Goal: Information Seeking & Learning: Learn about a topic

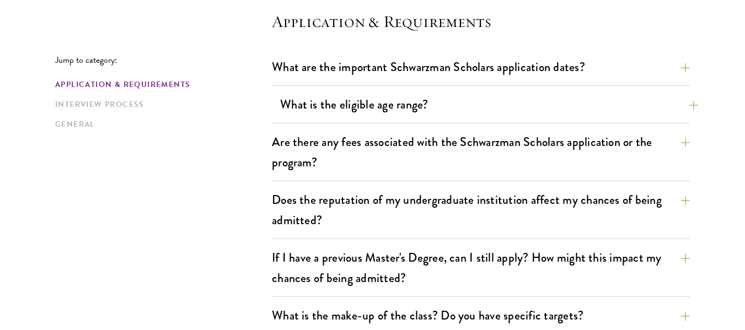
scroll to position [317, 0]
click at [420, 100] on button "What is the eligible age range?" at bounding box center [489, 104] width 418 height 25
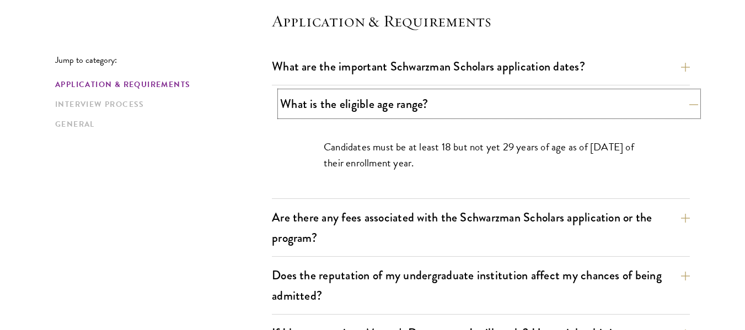
click at [420, 100] on button "What is the eligible age range?" at bounding box center [489, 104] width 418 height 25
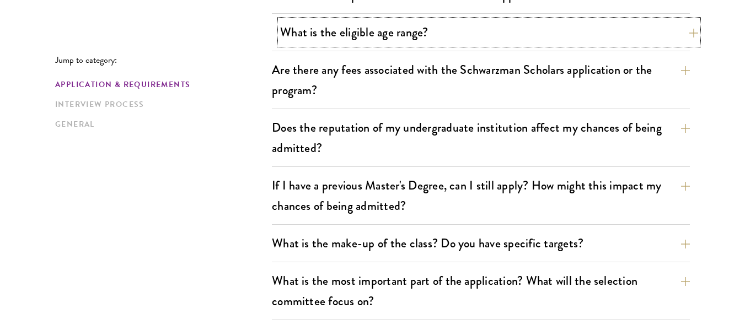
scroll to position [410, 0]
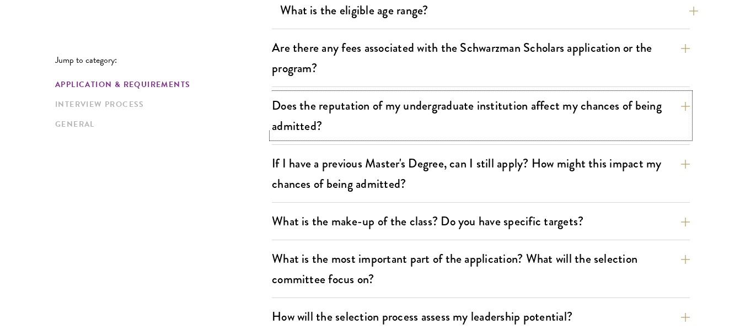
click at [420, 100] on button "Does the reputation of my undergraduate institution affect my chances of being …" at bounding box center [481, 115] width 418 height 45
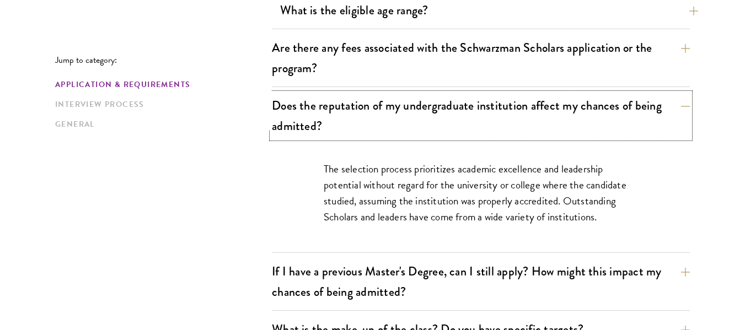
click at [420, 100] on button "Does the reputation of my undergraduate institution affect my chances of being …" at bounding box center [481, 115] width 418 height 45
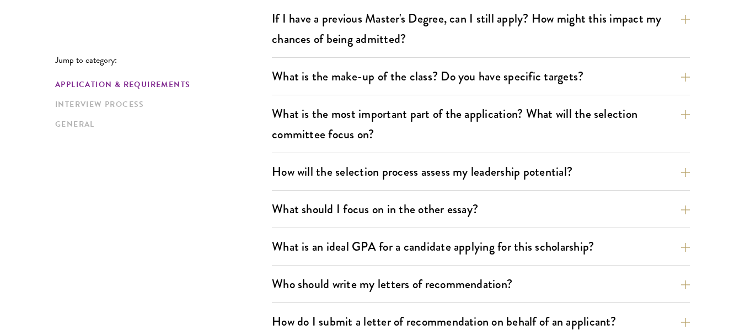
scroll to position [556, 0]
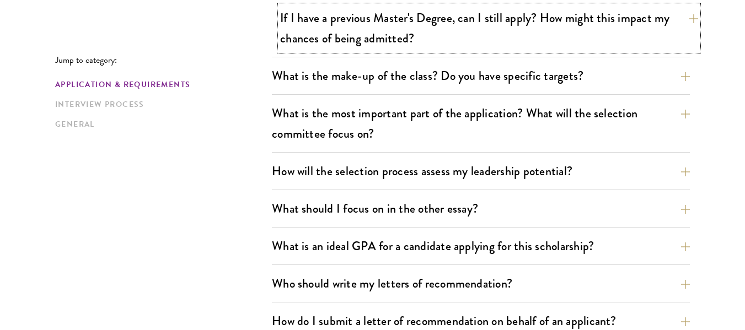
click at [448, 32] on button "If I have a previous Master's Degree, can I still apply? How might this impact …" at bounding box center [489, 28] width 418 height 45
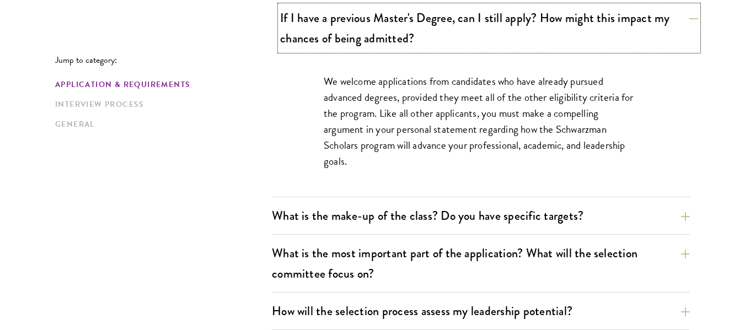
click at [413, 35] on button "If I have a previous Master's Degree, can I still apply? How might this impact …" at bounding box center [489, 28] width 418 height 45
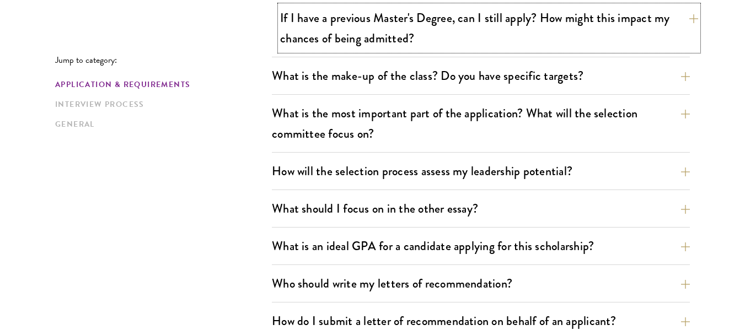
click at [394, 46] on button "If I have a previous Master's Degree, can I still apply? How might this impact …" at bounding box center [489, 28] width 418 height 45
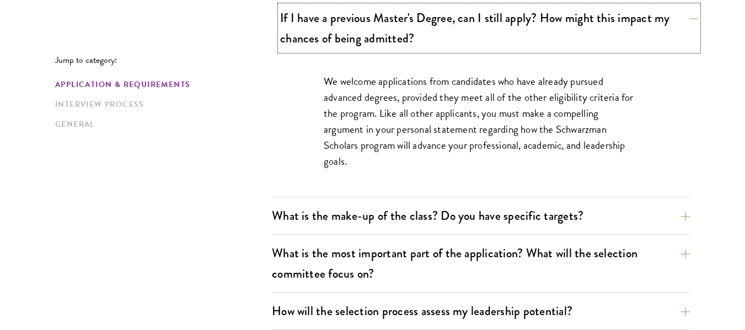
click at [394, 46] on button "If I have a previous Master's Degree, can I still apply? How might this impact …" at bounding box center [489, 28] width 418 height 45
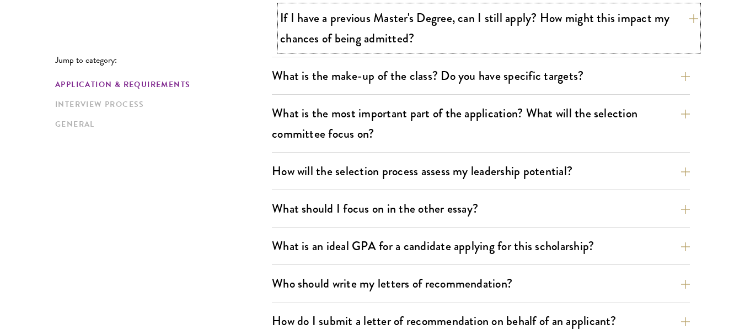
click at [394, 46] on button "If I have a previous Master's Degree, can I still apply? How might this impact …" at bounding box center [489, 28] width 418 height 45
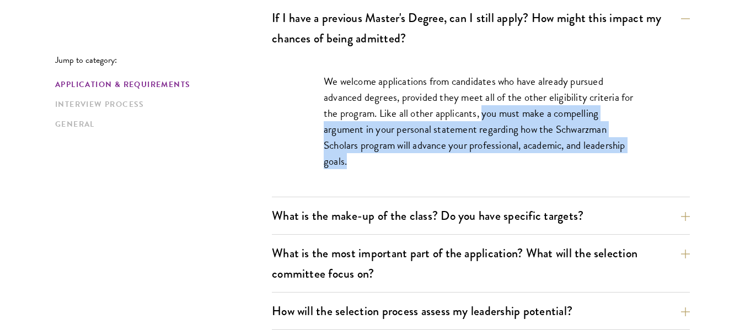
drag, startPoint x: 485, startPoint y: 115, endPoint x: 486, endPoint y: 169, distance: 54.1
click at [486, 169] on p "We welcome applications from candidates who have already pursued advanced degre…" at bounding box center [481, 121] width 314 height 96
copy p "you must make a compelling argument in your personal statement regarding how th…"
click at [546, 82] on p "We welcome applications from candidates who have already pursued advanced degre…" at bounding box center [481, 121] width 314 height 96
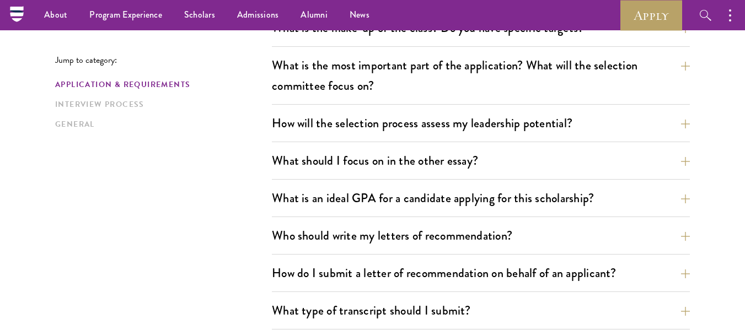
scroll to position [714, 0]
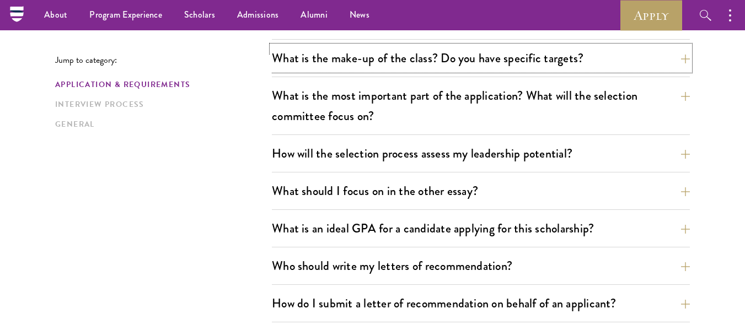
click at [545, 52] on button "What is the make-up of the class? Do you have specific targets?" at bounding box center [481, 58] width 418 height 25
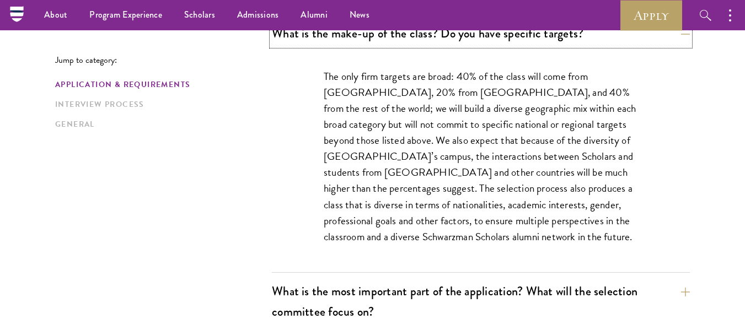
scroll to position [598, 0]
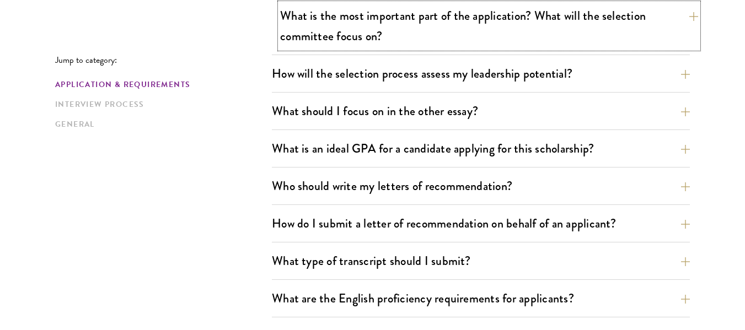
click at [511, 28] on button "What is the most important part of the application? What will the selection com…" at bounding box center [489, 25] width 418 height 45
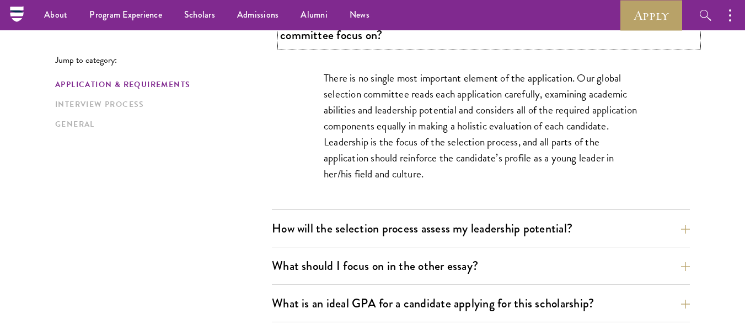
scroll to position [654, 0]
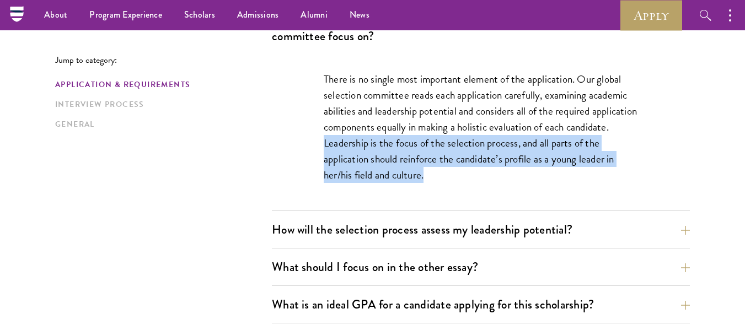
drag, startPoint x: 371, startPoint y: 142, endPoint x: 435, endPoint y: 188, distance: 78.5
click at [435, 188] on div "There is no single most important element of the application. Our global select…" at bounding box center [481, 133] width 381 height 156
copy p "Leadership is the focus of the selection process, and all parts of the applicat…"
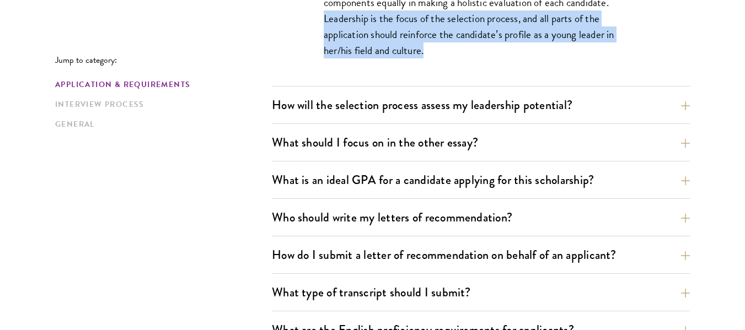
scroll to position [779, 0]
click at [493, 99] on button "How will the selection process assess my leadership potential?" at bounding box center [489, 104] width 418 height 25
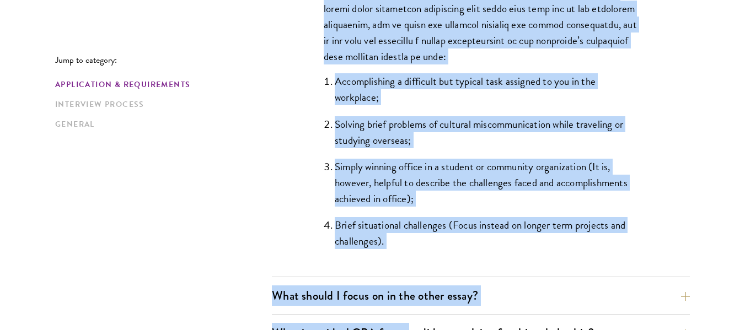
scroll to position [1170, 0]
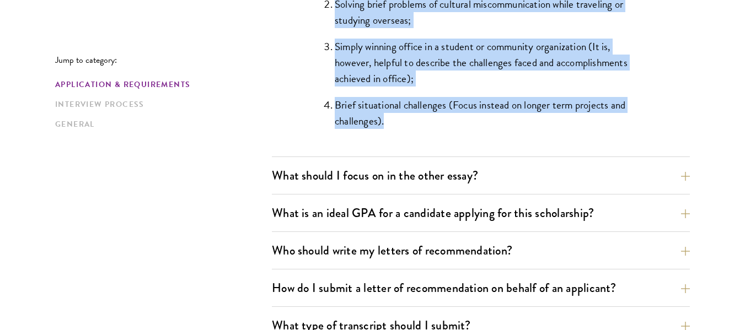
drag, startPoint x: 372, startPoint y: 134, endPoint x: 468, endPoint y: 133, distance: 96.0
copy div "Lo ipsu dolorsitam co adipisc elitsedd eiusmodt in utlab etdolorema aliq enimad…"
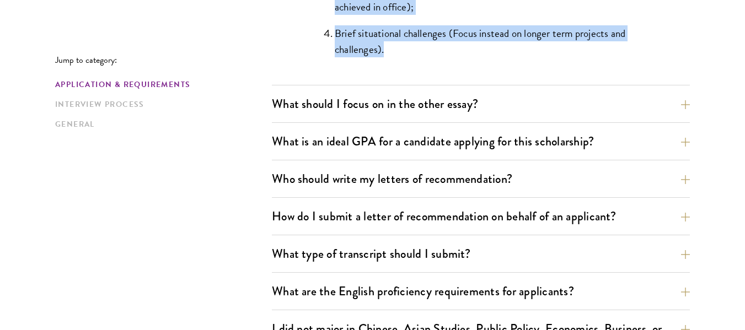
scroll to position [1242, 0]
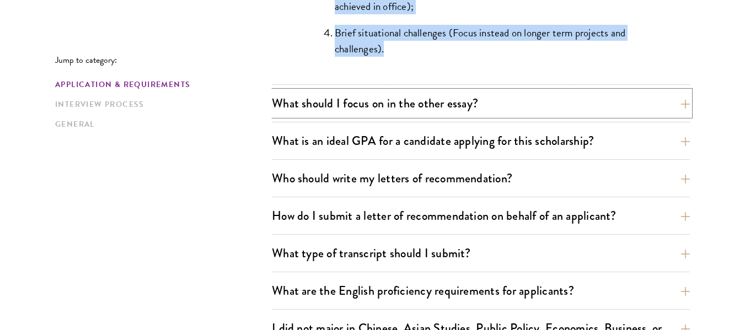
click at [495, 111] on button "What should I focus on in the other essay?" at bounding box center [481, 103] width 418 height 25
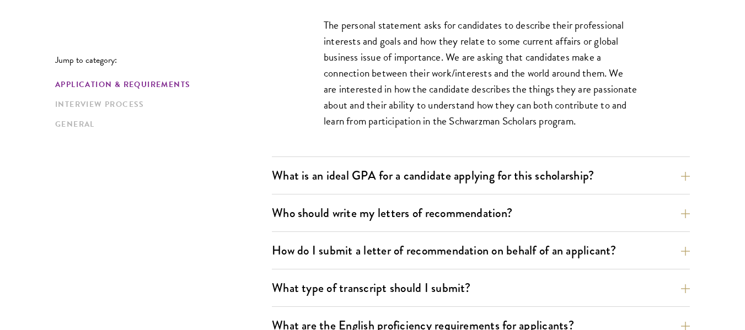
scroll to position [784, 0]
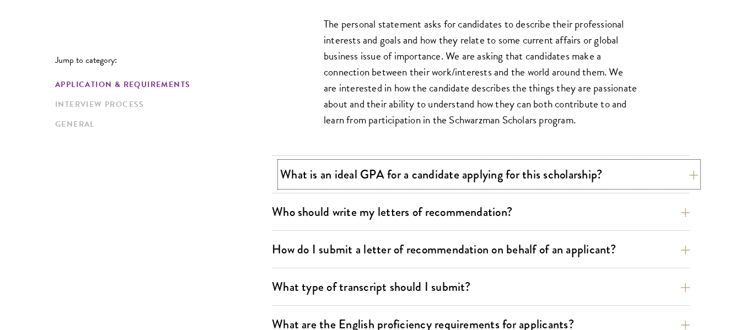
click at [449, 172] on button "What is an ideal GPA for a candidate applying for this scholarship?" at bounding box center [489, 174] width 418 height 25
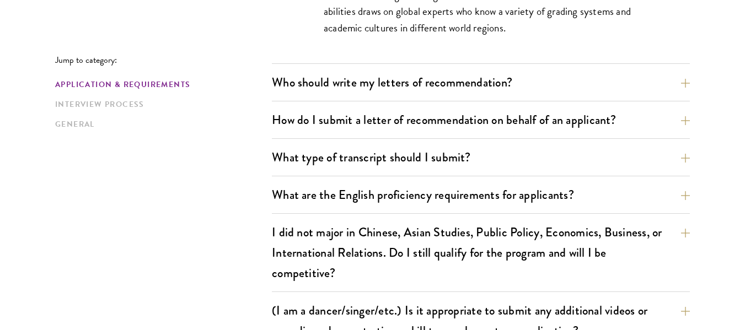
scroll to position [946, 0]
click at [501, 78] on button "Who should write my letters of recommendation?" at bounding box center [489, 81] width 418 height 25
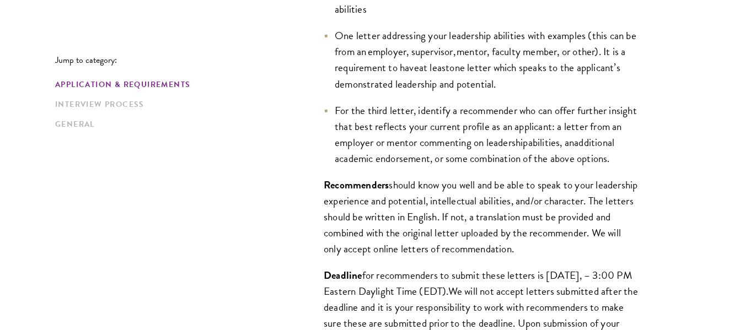
click at [501, 78] on li "One letter addressing your leadership abilities with examples (this can be from…" at bounding box center [481, 60] width 314 height 64
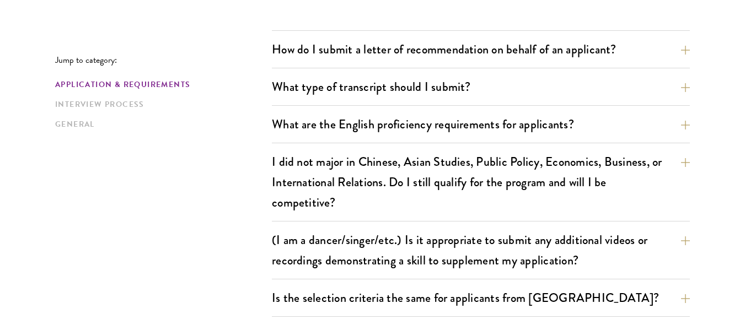
scroll to position [1324, 0]
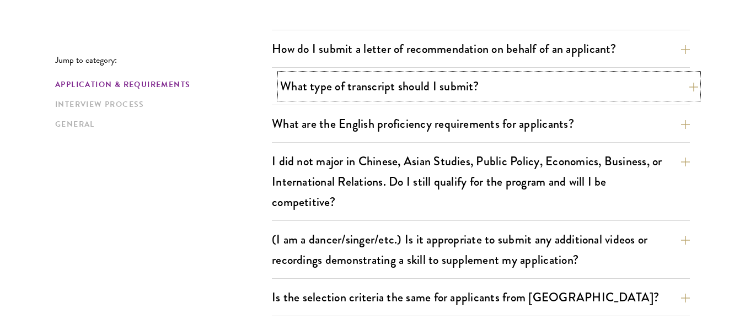
click at [465, 90] on button "What type of transcript should I submit?" at bounding box center [489, 86] width 418 height 25
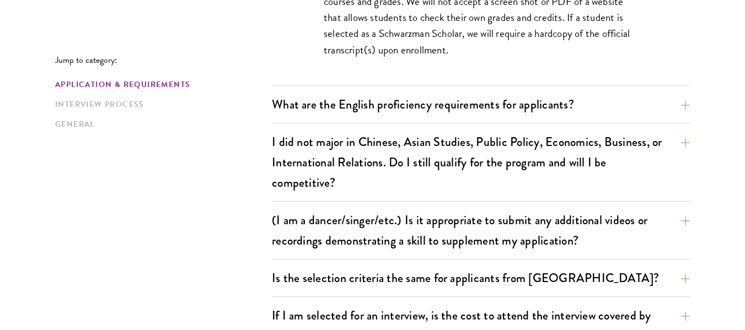
scroll to position [1107, 0]
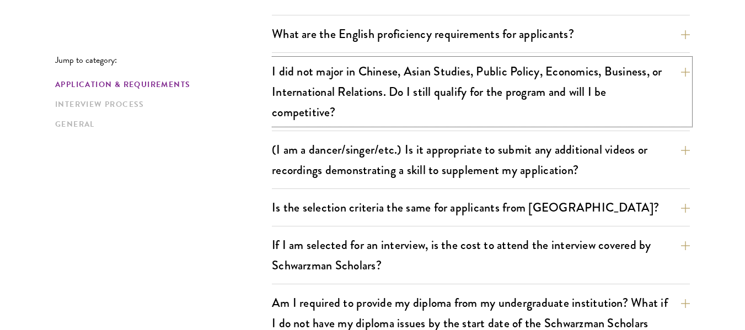
click at [465, 90] on button "I did not major in Chinese, Asian Studies, Public Policy, Economics, Business, …" at bounding box center [481, 92] width 418 height 66
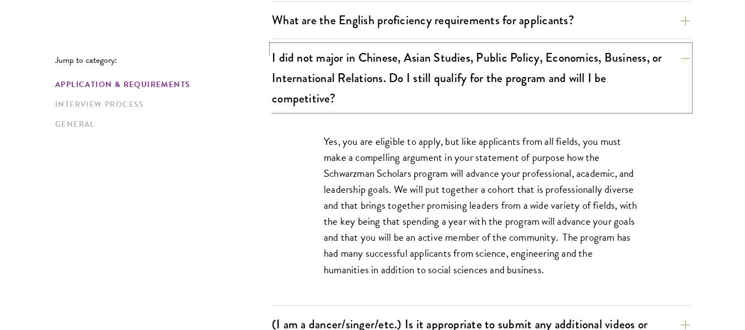
scroll to position [933, 0]
click at [372, 124] on div "Yes, you are eligible to apply, but like applicants from all fields, you must m…" at bounding box center [481, 210] width 381 height 189
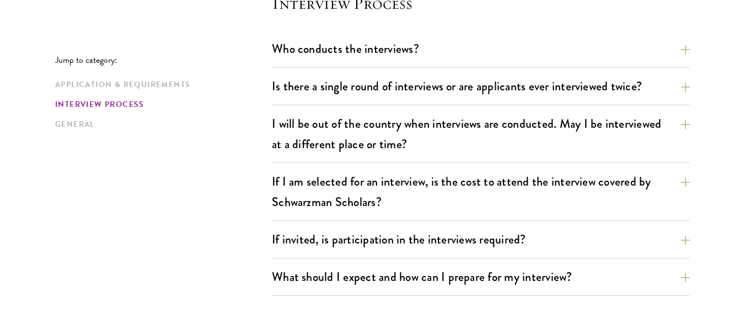
scroll to position [1522, 0]
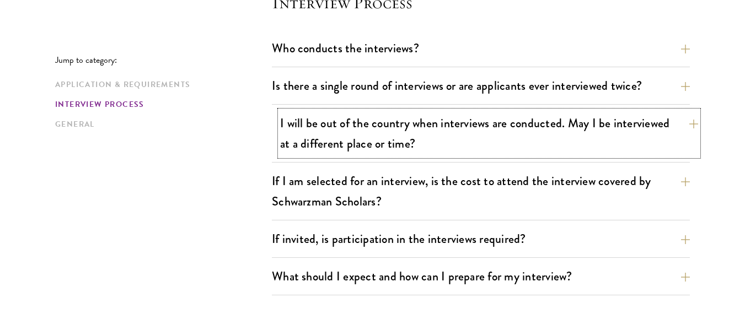
click at [398, 145] on button "I will be out of the country when interviews are conducted. May I be interviewe…" at bounding box center [489, 133] width 418 height 45
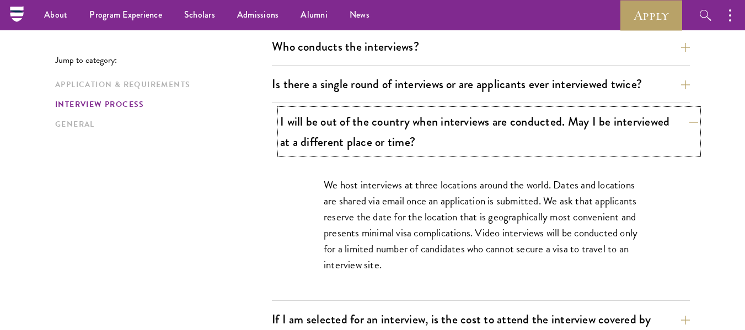
scroll to position [1333, 0]
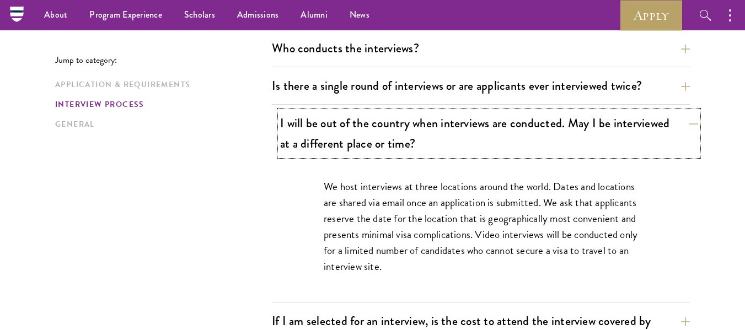
click at [398, 145] on button "I will be out of the country when interviews are conducted. May I be interviewe…" at bounding box center [489, 133] width 418 height 45
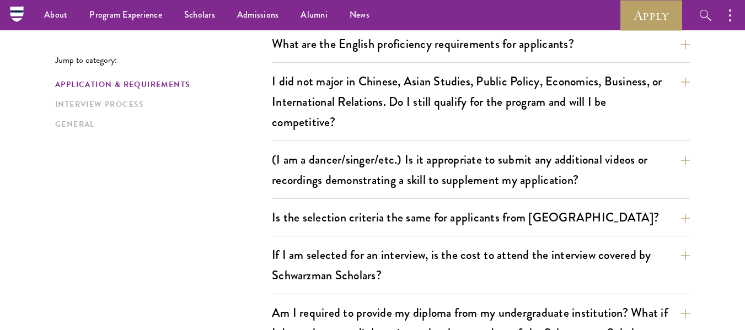
scroll to position [908, 0]
click at [373, 271] on button "If I am selected for an interview, is the cost to attend the interview covered …" at bounding box center [489, 265] width 418 height 45
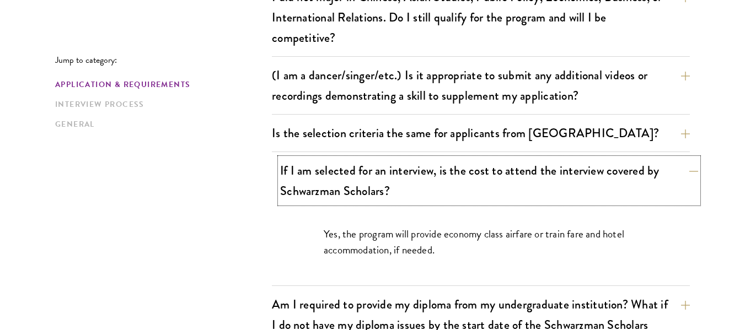
scroll to position [993, 0]
click at [408, 185] on button "If I am selected for an interview, is the cost to attend the interview covered …" at bounding box center [489, 180] width 418 height 45
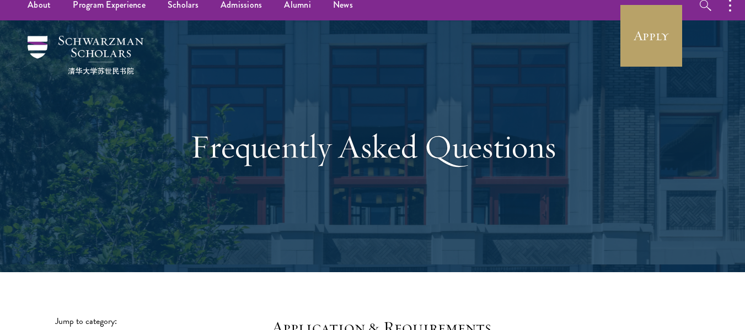
scroll to position [0, 0]
